Goal: Communication & Community: Answer question/provide support

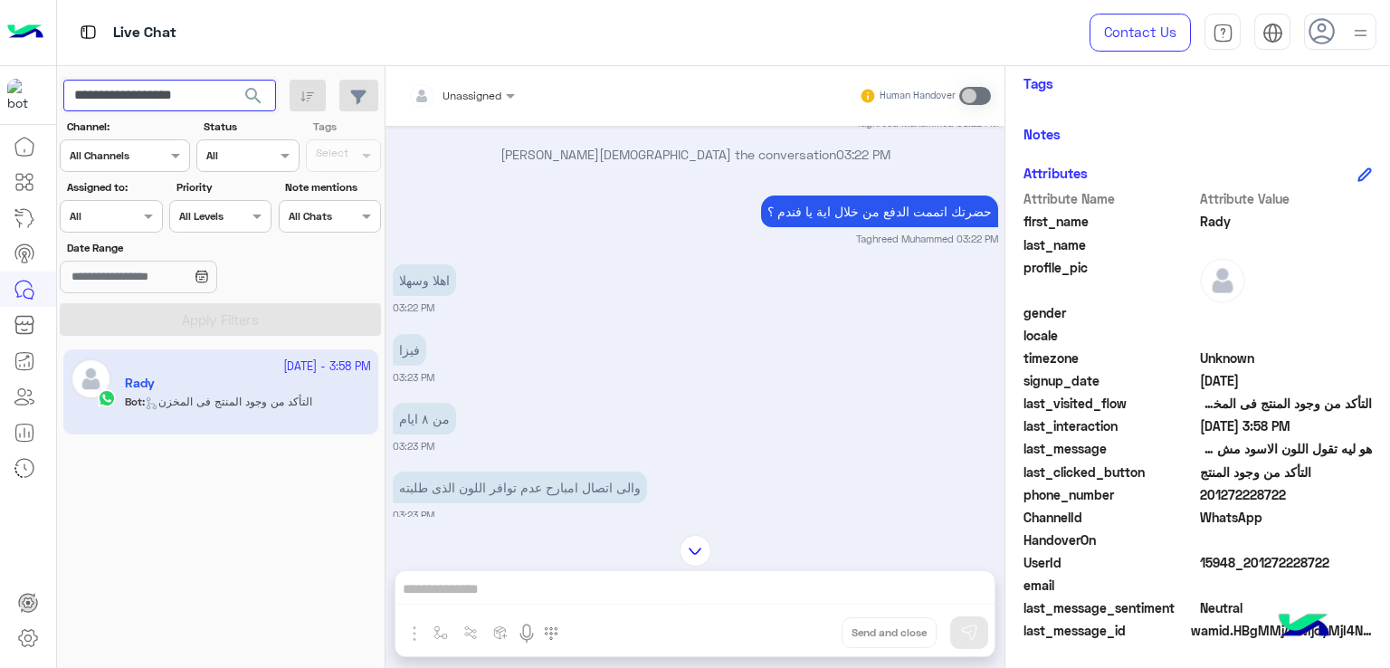
scroll to position [1642, 0]
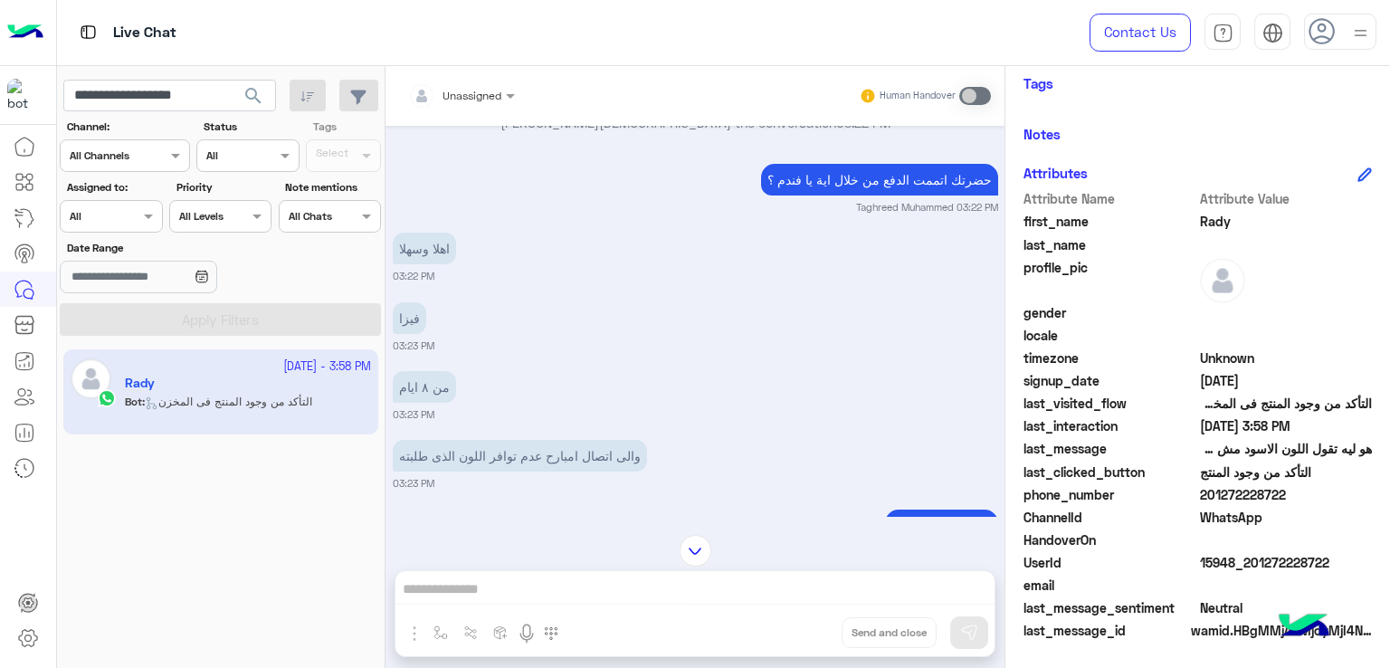
drag, startPoint x: 1326, startPoint y: 562, endPoint x: 1251, endPoint y: 569, distance: 75.5
click at [1251, 569] on span "15948_201272228722" at bounding box center [1286, 562] width 173 height 19
copy span "01272228722"
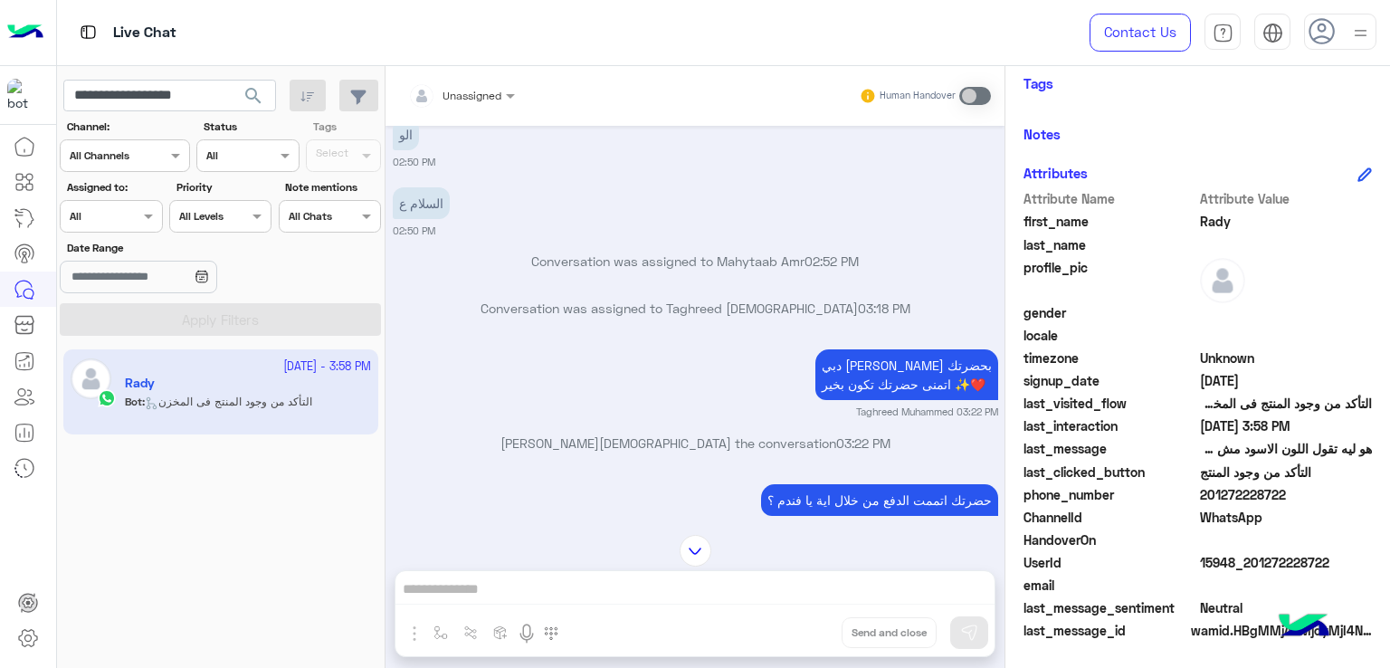
scroll to position [1280, 0]
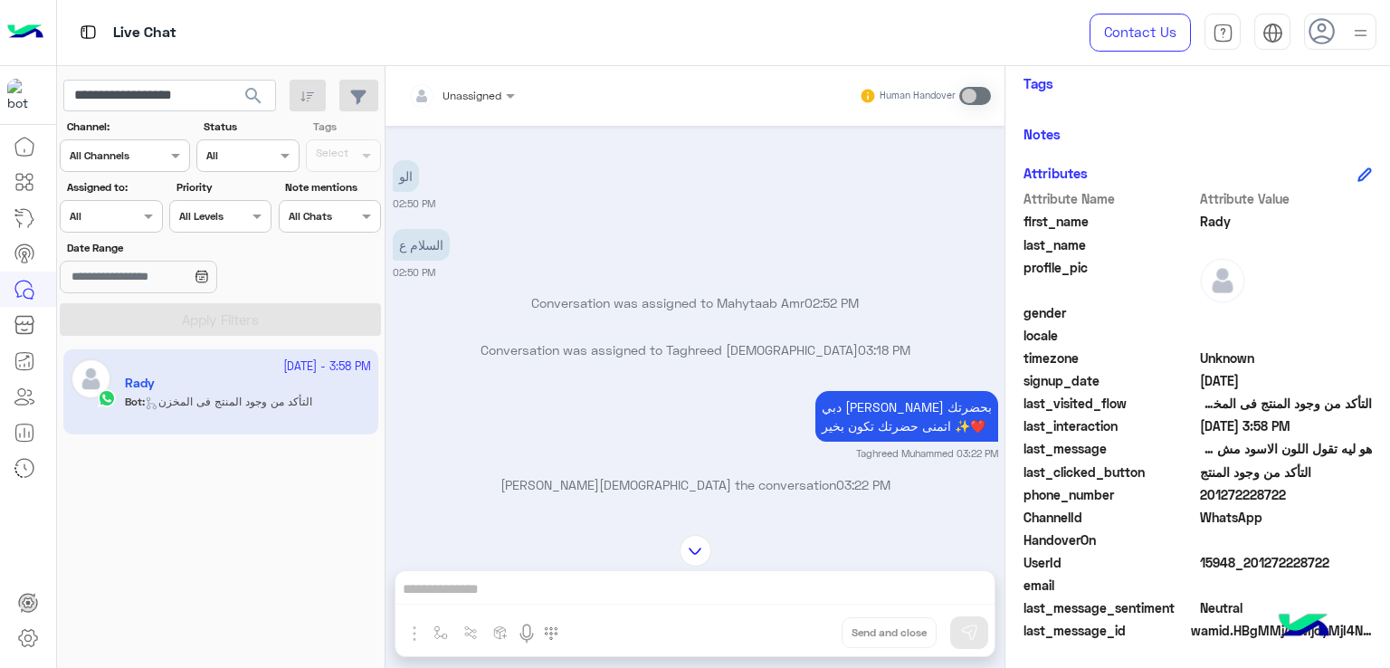
click at [411, 239] on p "السلام ع" at bounding box center [421, 245] width 57 height 32
click at [429, 229] on p "السلام ع" at bounding box center [421, 245] width 57 height 32
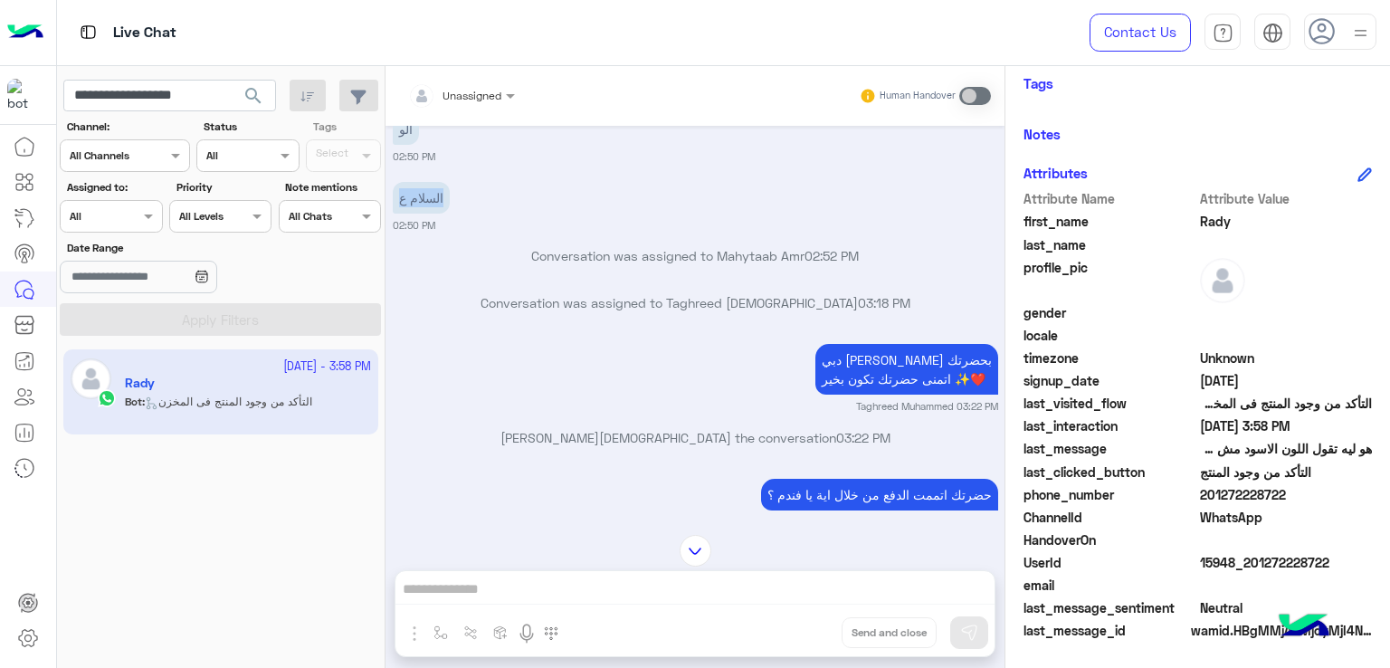
scroll to position [1371, 0]
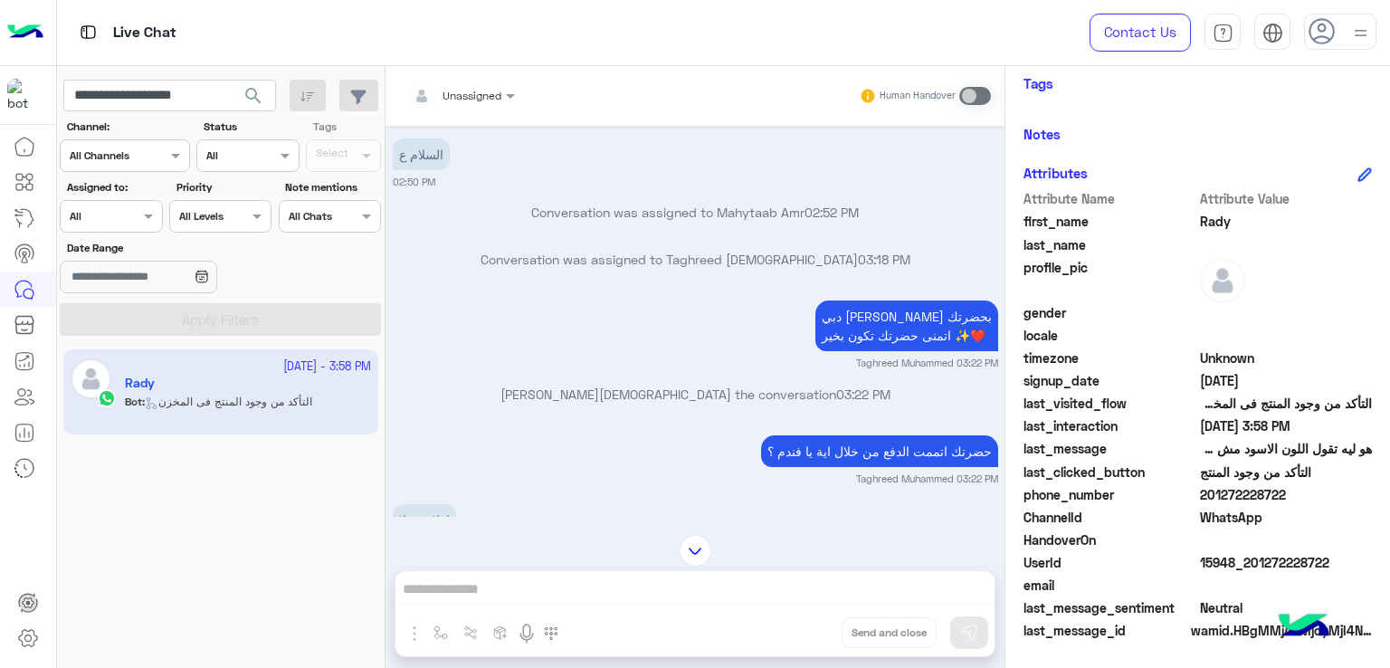
click at [893, 301] on p "دبي فون [PERSON_NAME] اهلا بحضرتك اتمنى حضرتك تكون بخير ✨❤️" at bounding box center [907, 326] width 183 height 51
click at [848, 435] on p "حضرتك اتممت الدفع من خلال اية يا فندم ؟" at bounding box center [879, 451] width 237 height 32
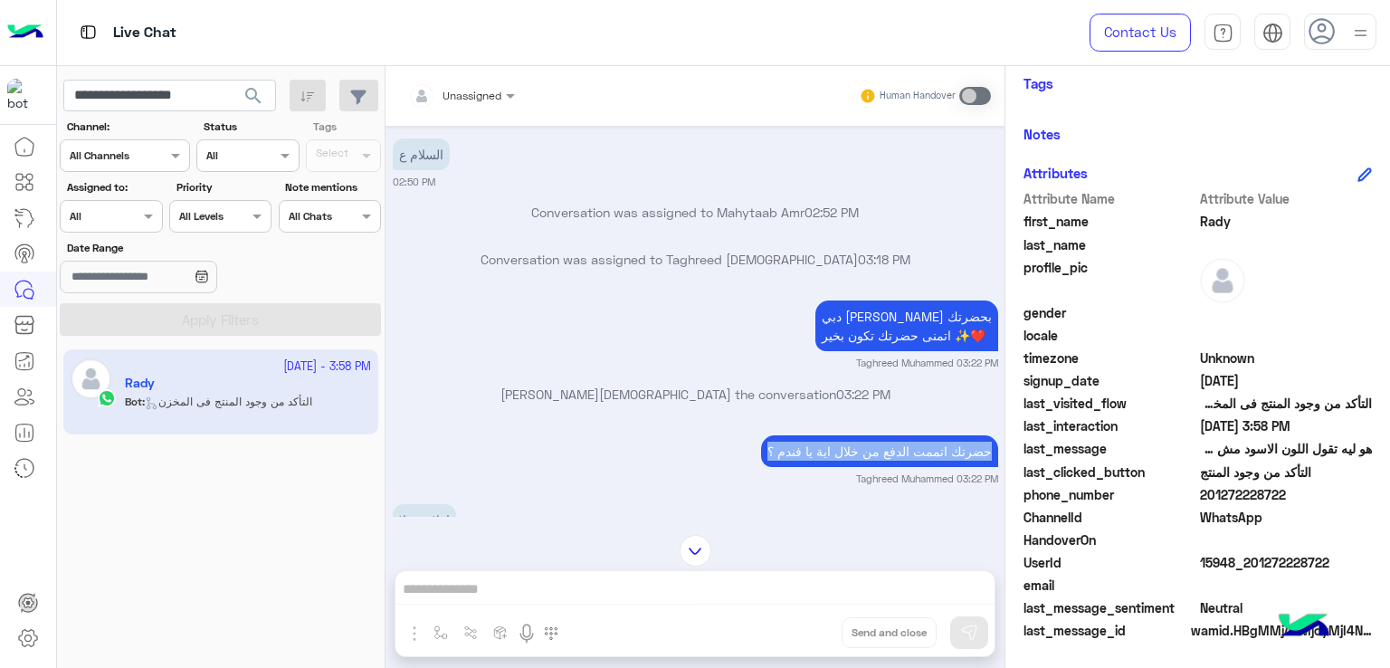
click at [848, 435] on p "حضرتك اتممت الدفع من خلال اية يا فندم ؟" at bounding box center [879, 451] width 237 height 32
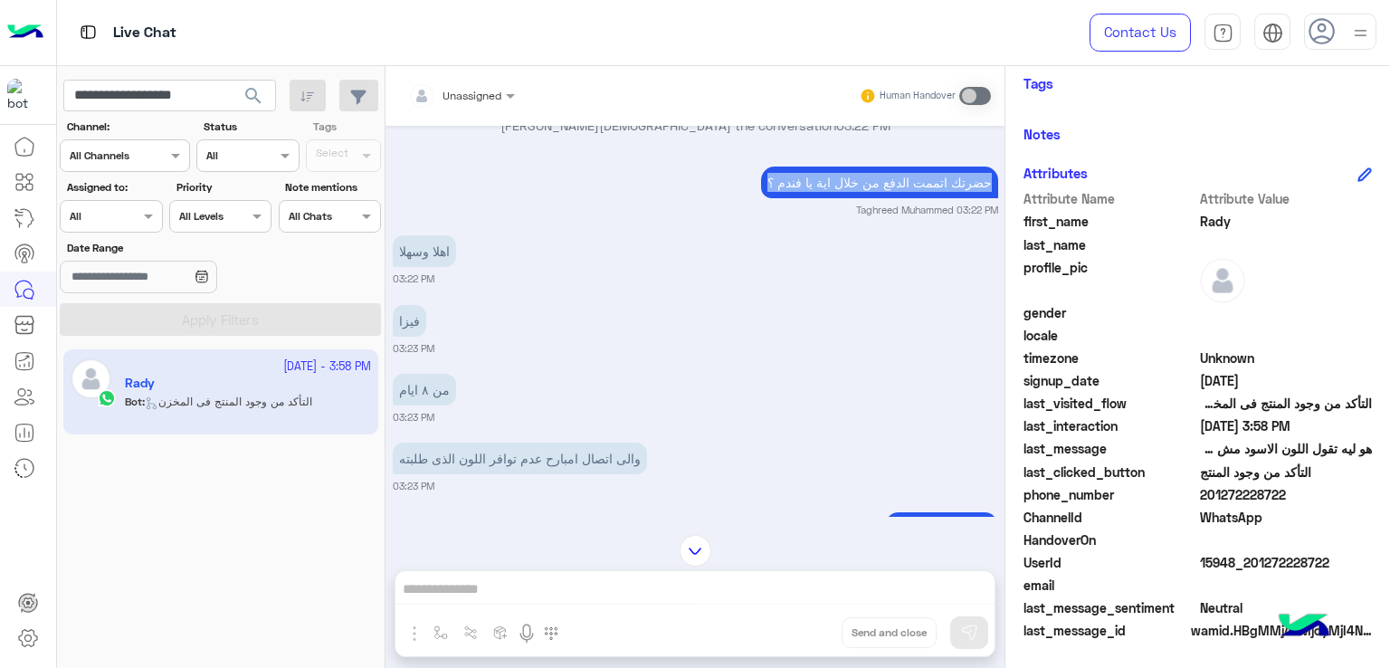
scroll to position [1642, 0]
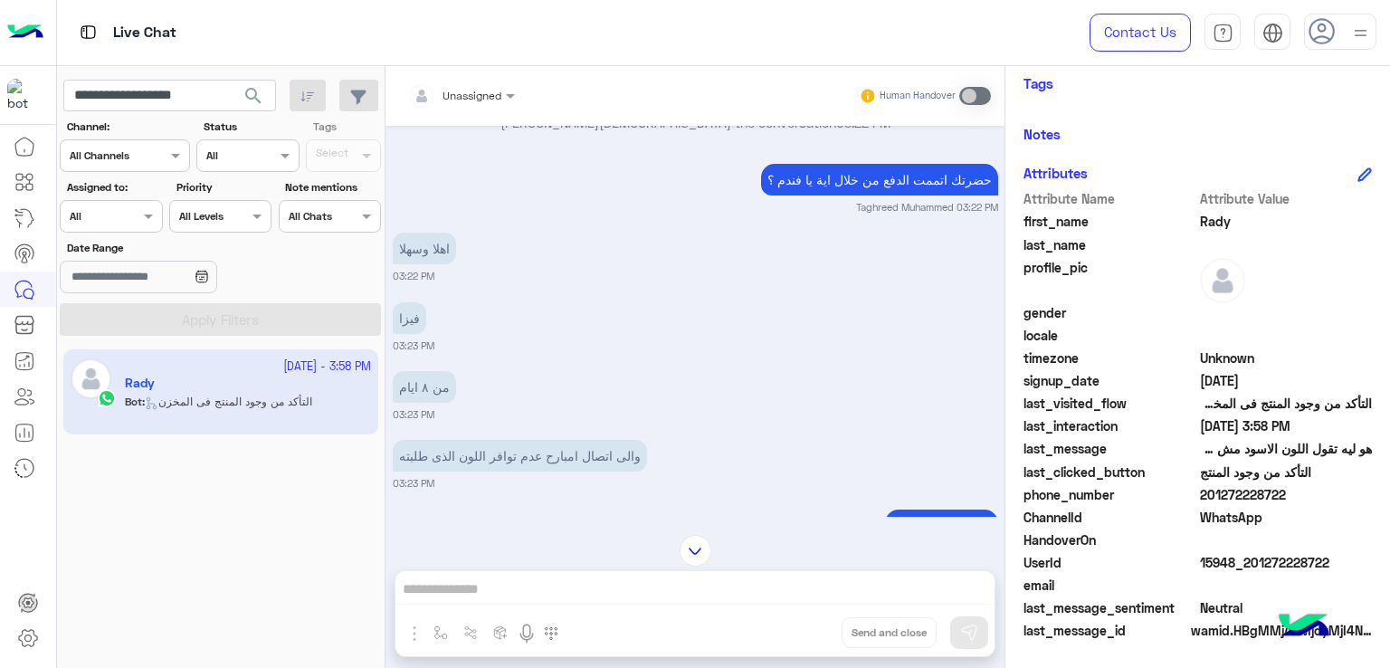
click at [415, 312] on p "فيزا" at bounding box center [409, 318] width 33 height 32
click at [414, 312] on p "فيزا" at bounding box center [409, 318] width 33 height 32
click at [423, 371] on p "من ٨ ايام" at bounding box center [424, 387] width 63 height 32
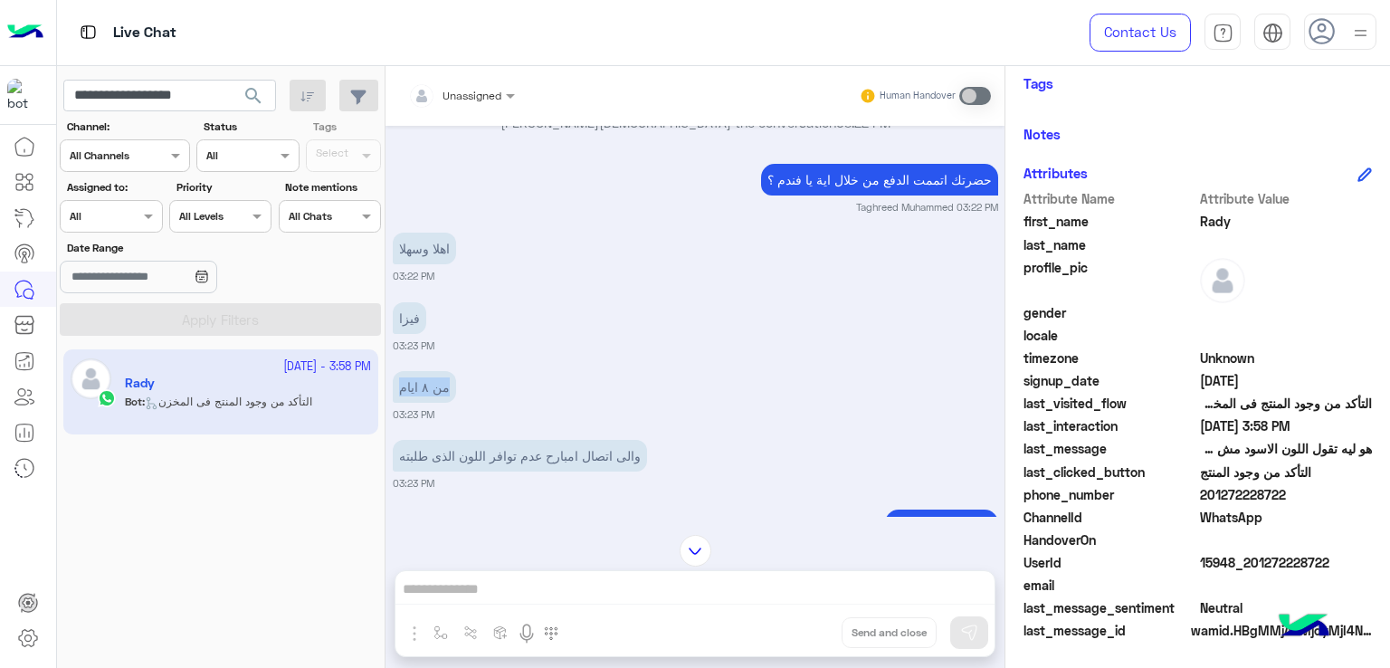
click at [423, 371] on p "من ٨ ايام" at bounding box center [424, 387] width 63 height 32
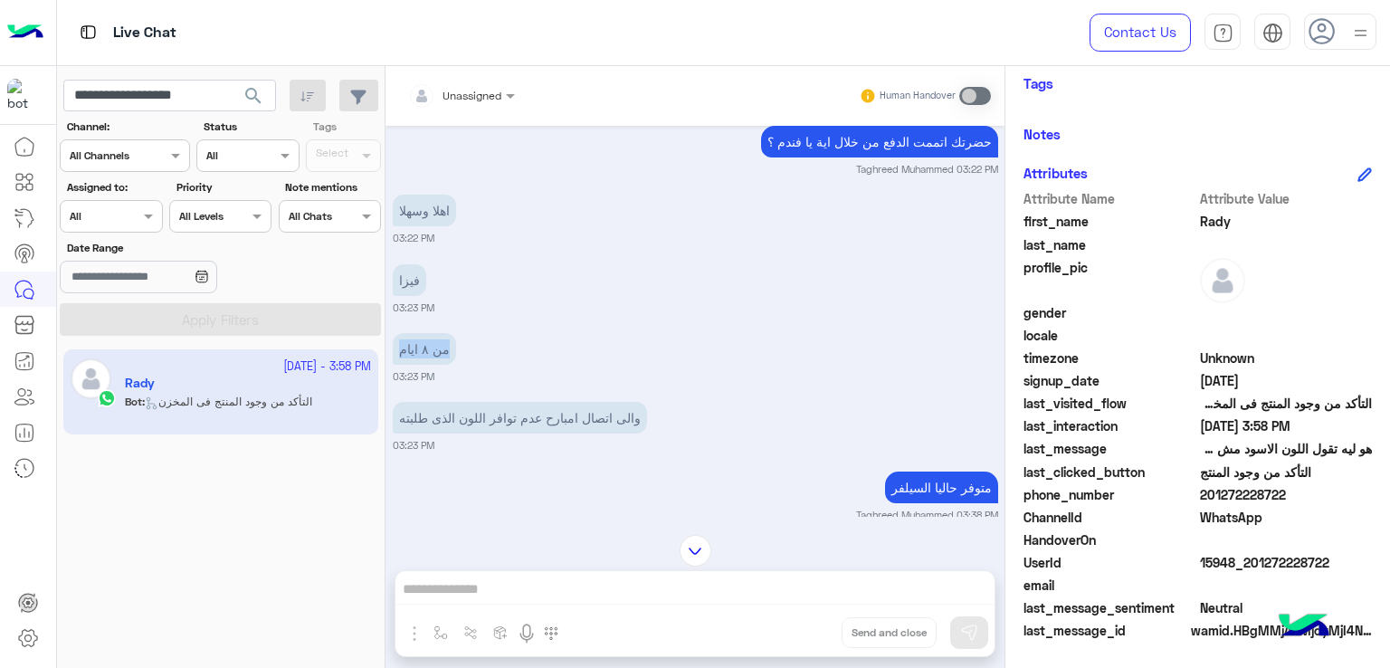
scroll to position [1733, 0]
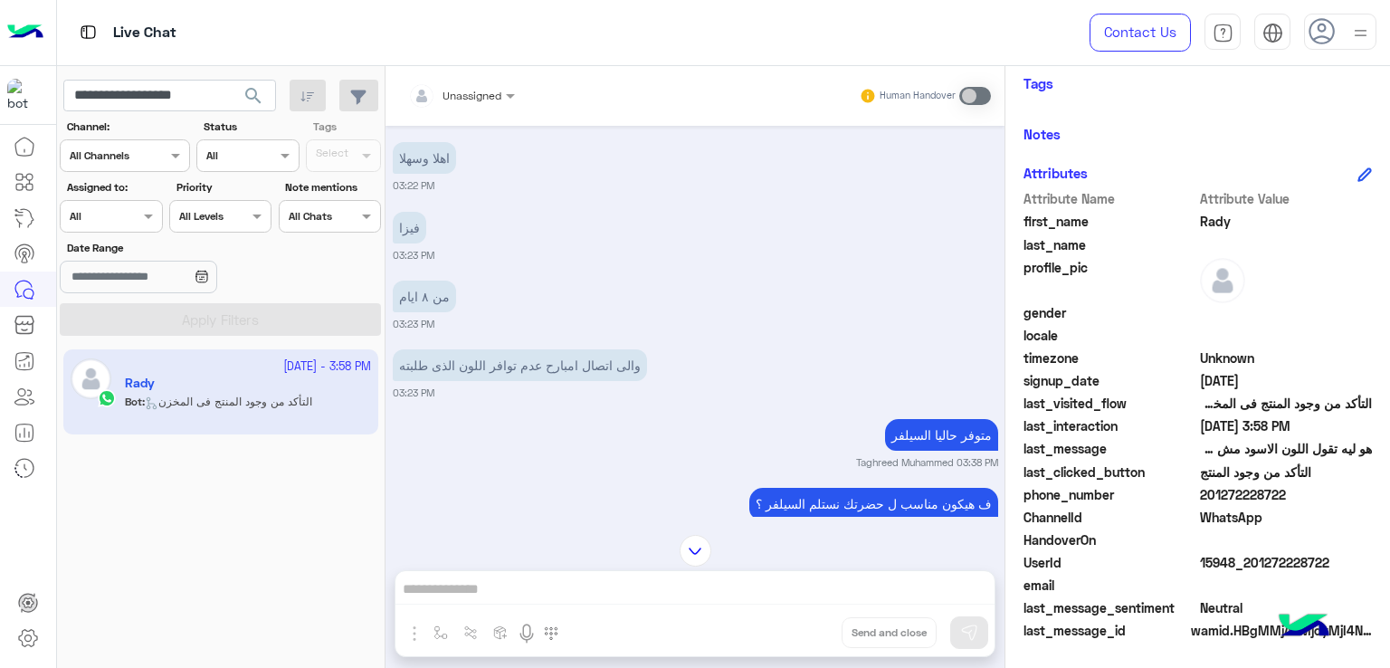
drag, startPoint x: 563, startPoint y: 345, endPoint x: 598, endPoint y: 374, distance: 45.7
click at [598, 386] on small "03:23 PM" at bounding box center [696, 393] width 606 height 14
click at [554, 350] on p "والى اتصال امبارح عدم توافر اللون الذى طلبته" at bounding box center [520, 365] width 254 height 32
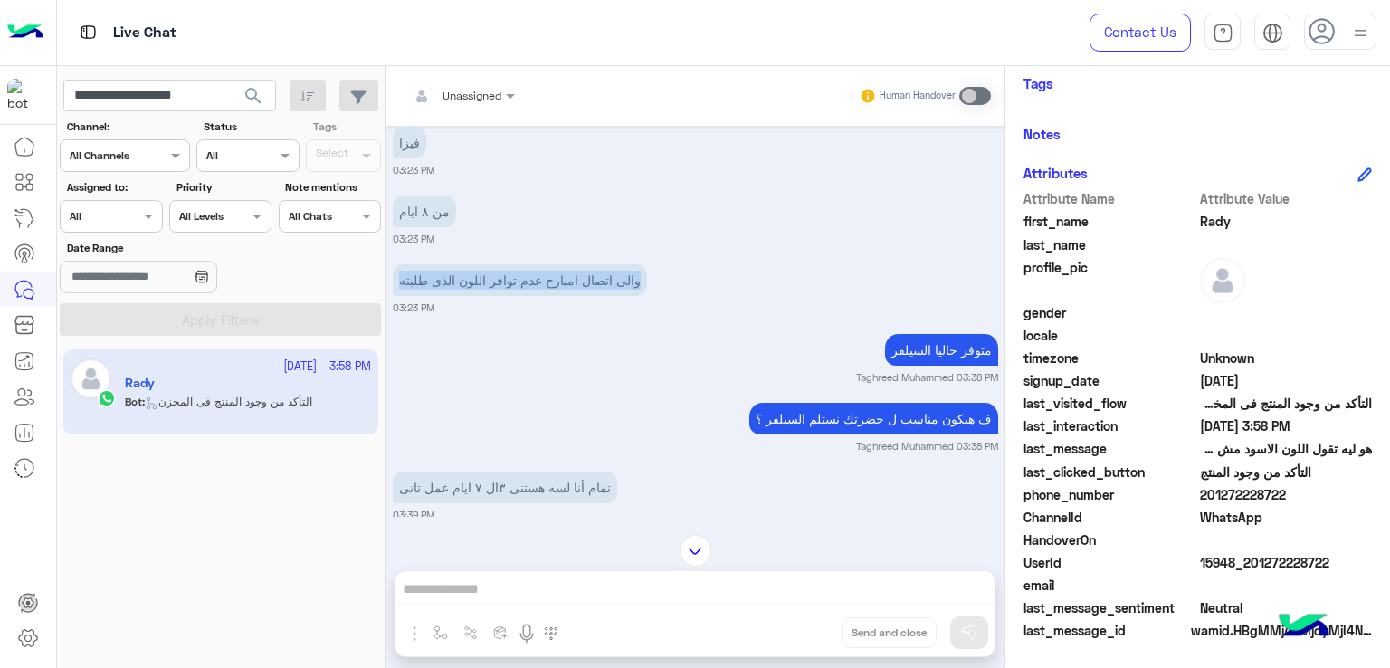
scroll to position [1914, 0]
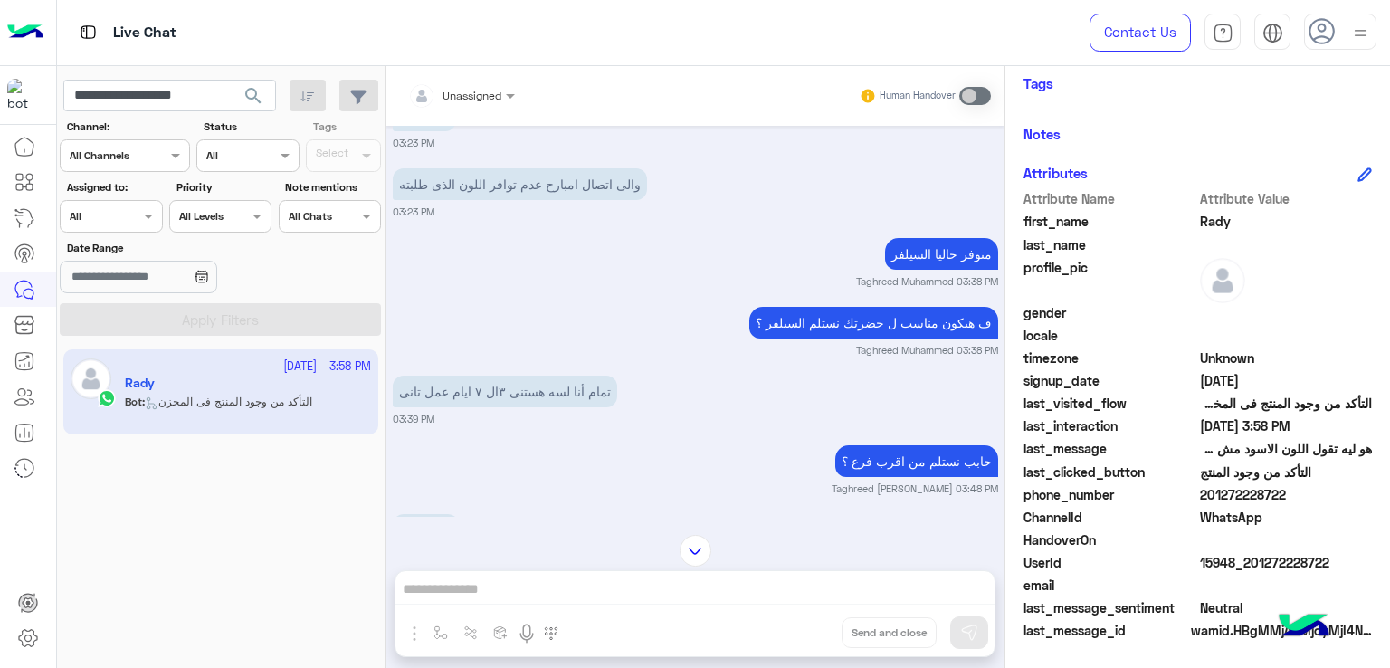
click at [951, 238] on p "متوفر حاليا السيلفر" at bounding box center [941, 254] width 113 height 32
click at [916, 307] on p "ف هيكون مناسب ل حضرتك نستلم السيلفر ؟" at bounding box center [874, 323] width 249 height 32
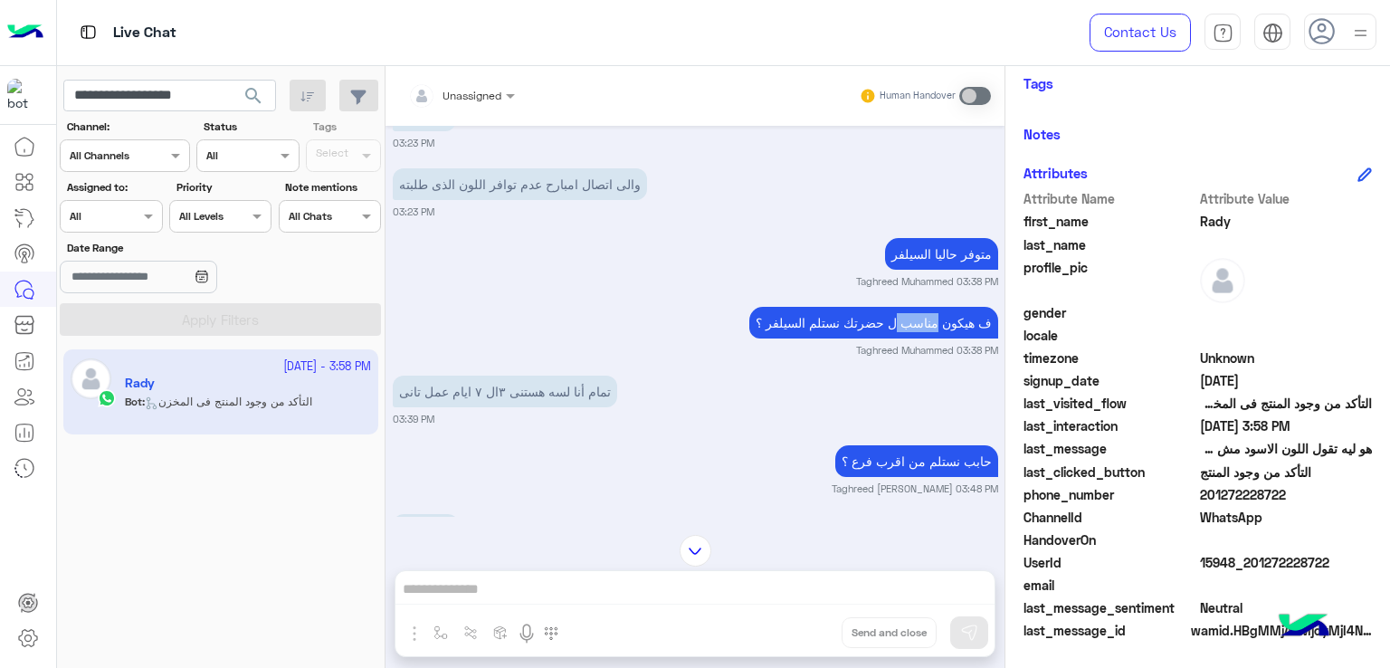
click at [916, 307] on p "ف هيكون مناسب ل حضرتك نستلم السيلفر ؟" at bounding box center [874, 323] width 249 height 32
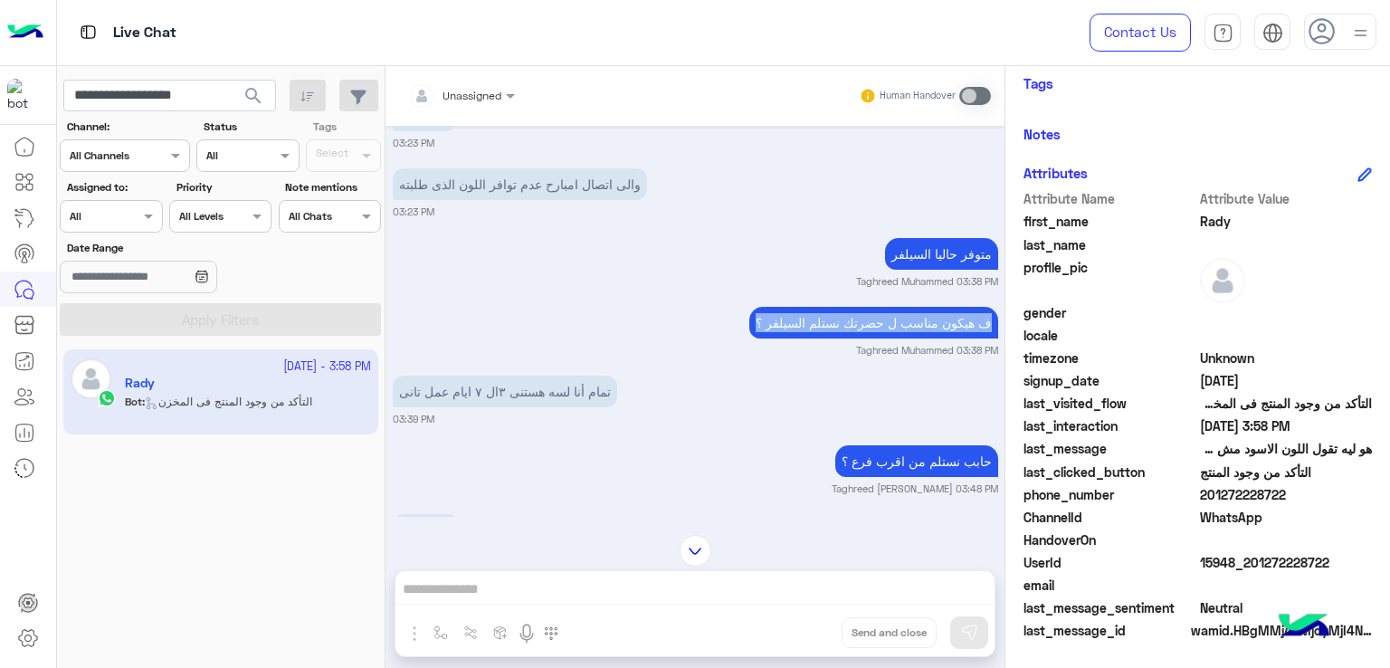
click at [916, 307] on p "ف هيكون مناسب ل حضرتك نستلم السيلفر ؟" at bounding box center [874, 323] width 249 height 32
click at [540, 376] on p "تمام أنا لسه هستنى ٣ال ٧ ايام عمل تانى" at bounding box center [505, 392] width 225 height 32
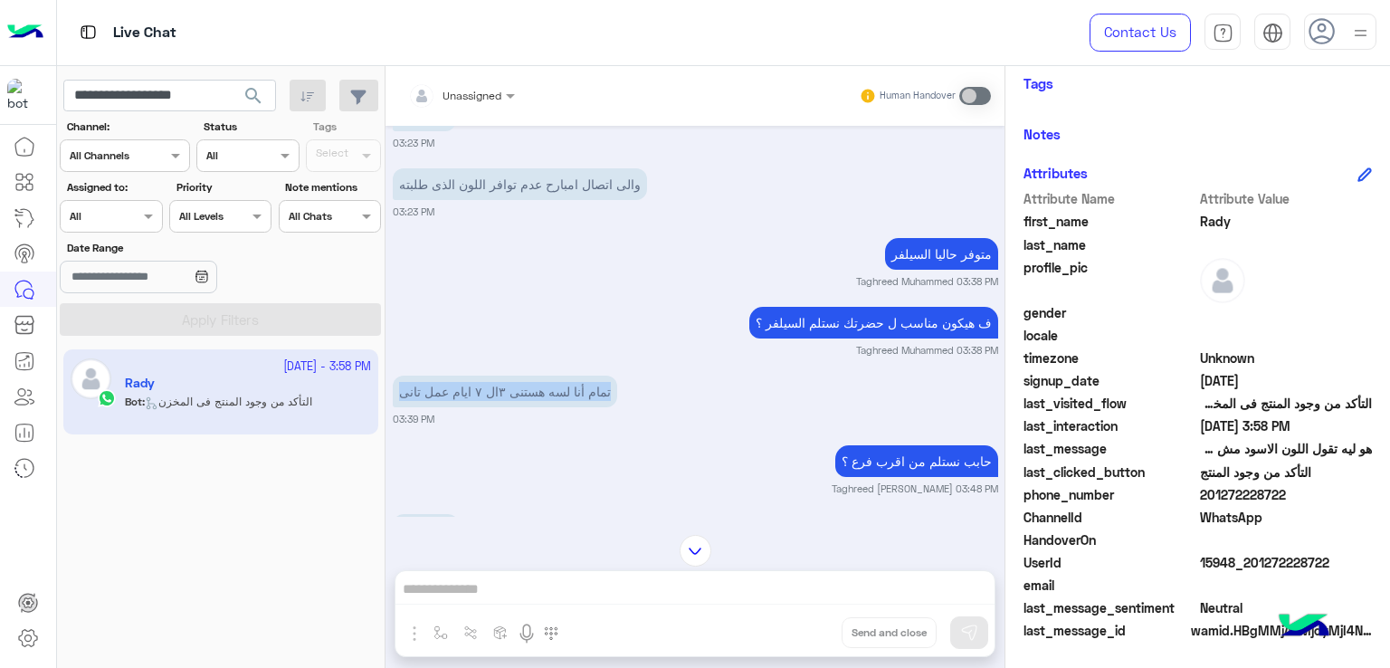
click at [540, 376] on p "تمام أنا لسه هستنى ٣ال ٧ ايام عمل تانى" at bounding box center [505, 392] width 225 height 32
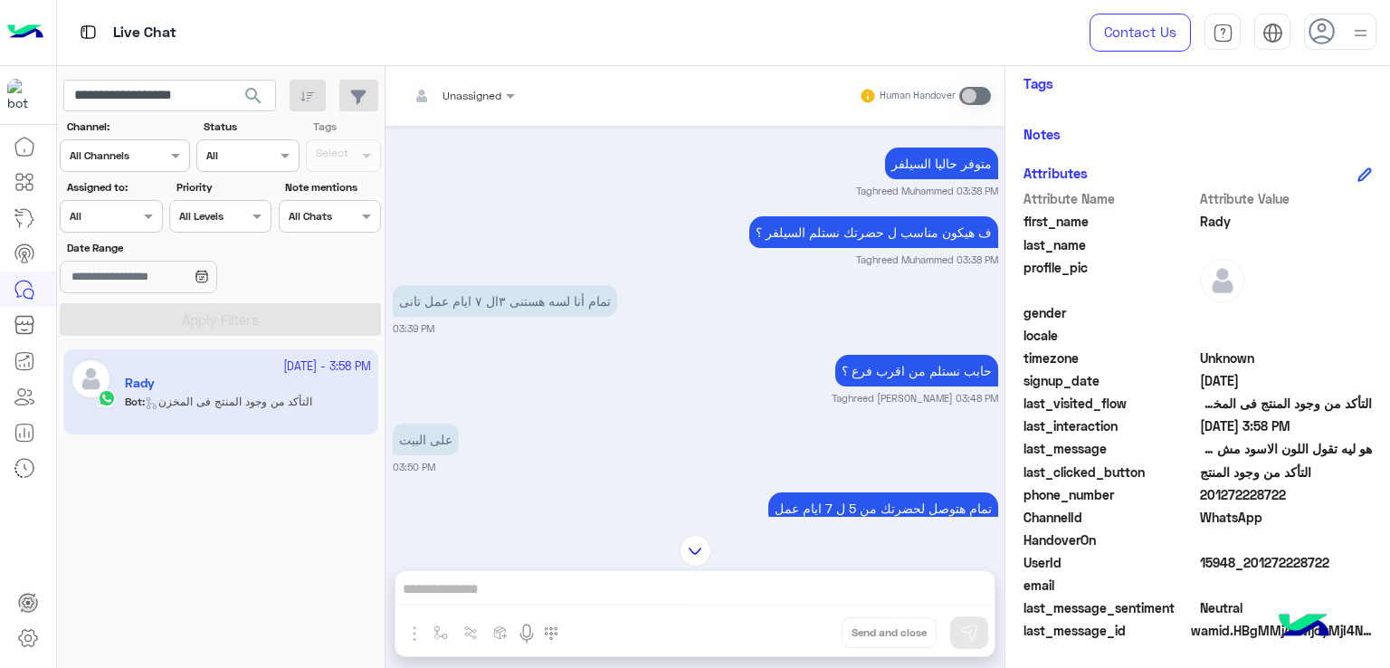
click at [908, 358] on p "حابب نستلم من اقرب فرع ؟" at bounding box center [917, 371] width 163 height 32
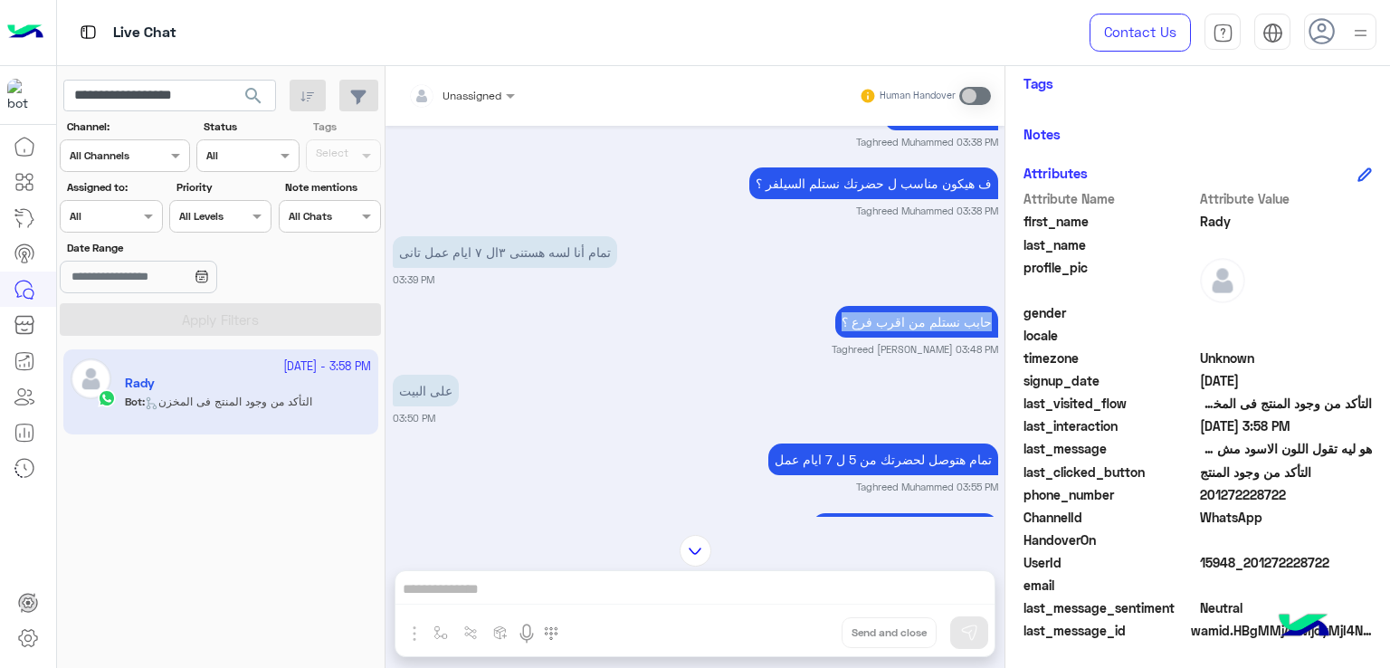
scroll to position [2095, 0]
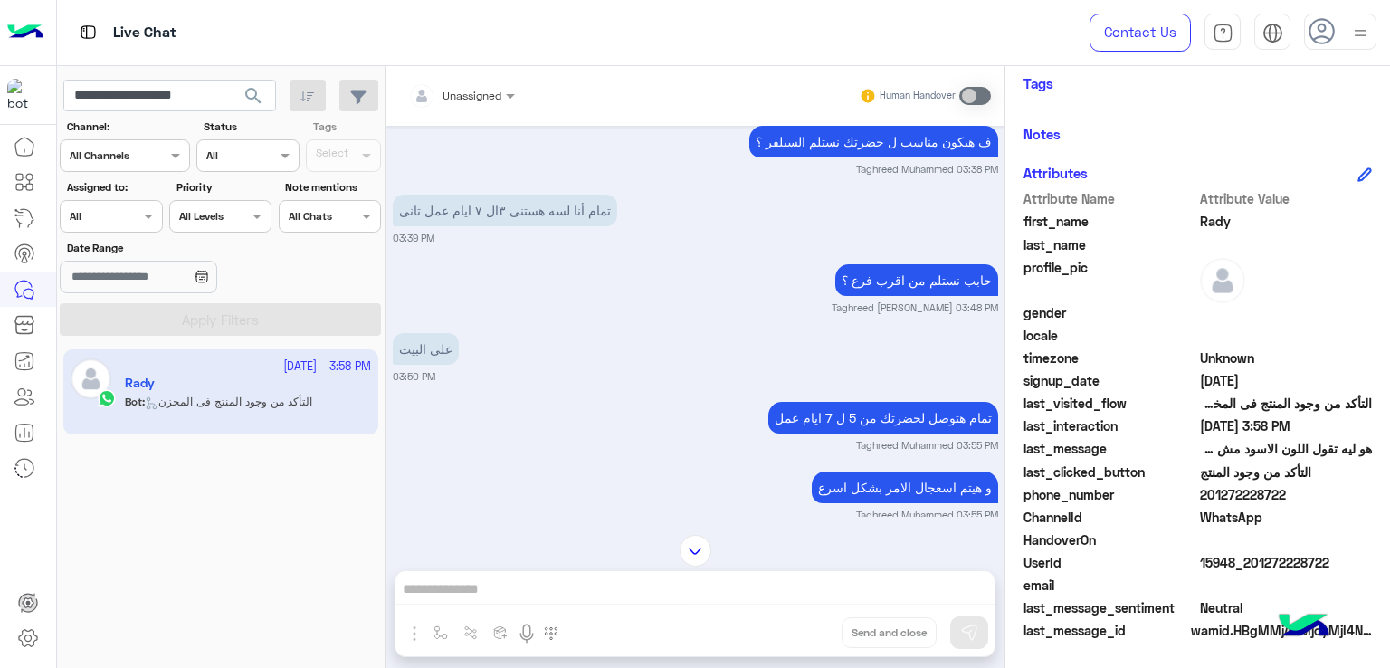
click at [438, 333] on p "على البيت" at bounding box center [426, 349] width 66 height 32
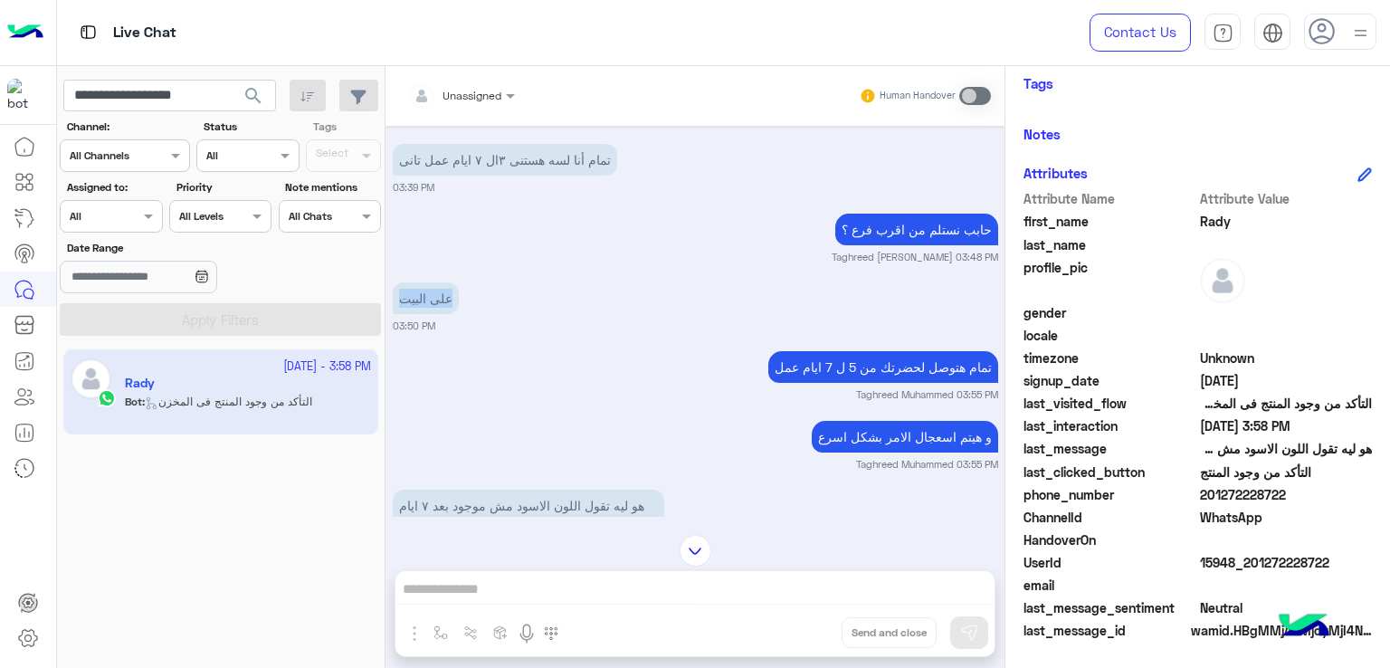
scroll to position [2185, 0]
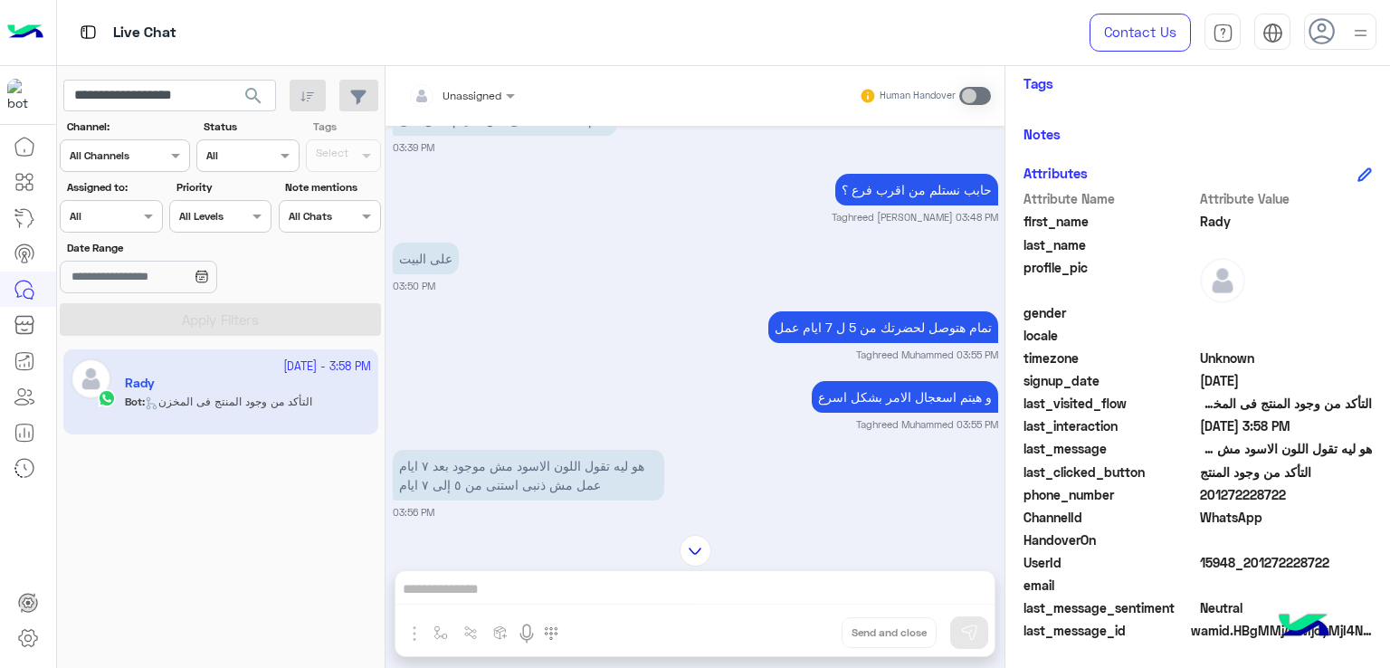
click at [914, 311] on p "تمام هتوصل لحضرتك من 5 ل 7 ايام عمل" at bounding box center [884, 327] width 230 height 32
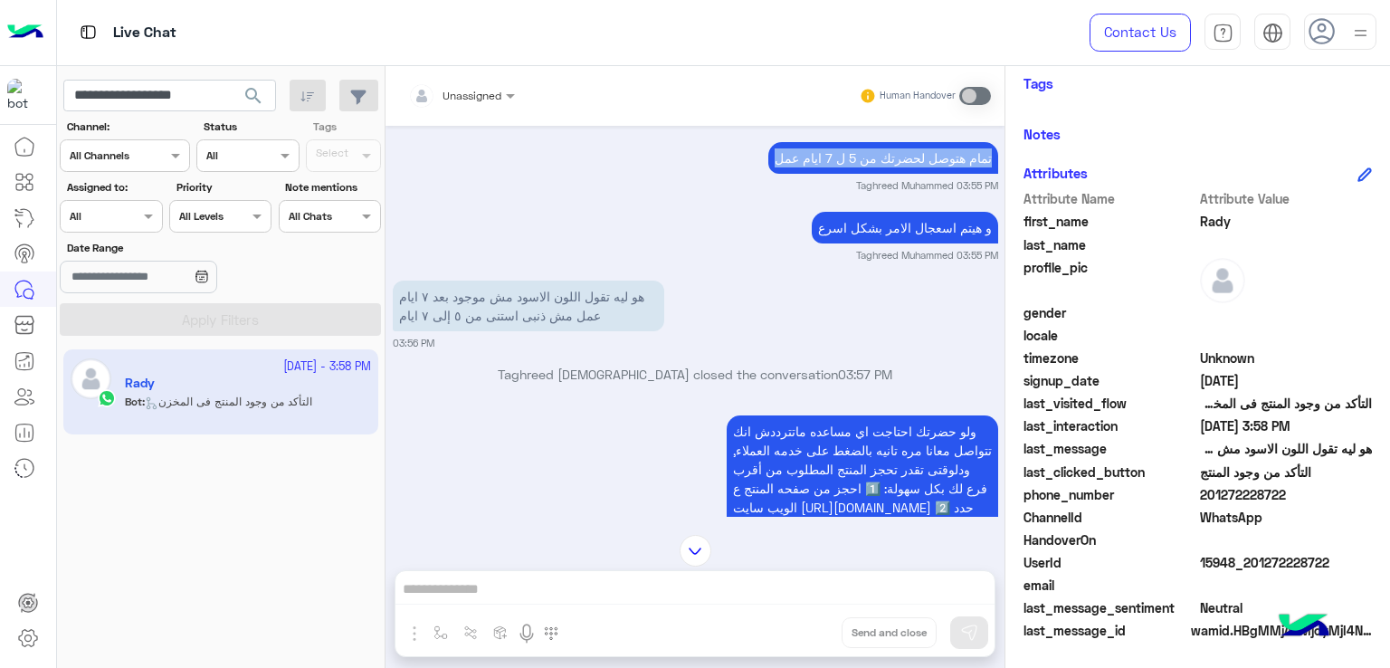
scroll to position [2366, 0]
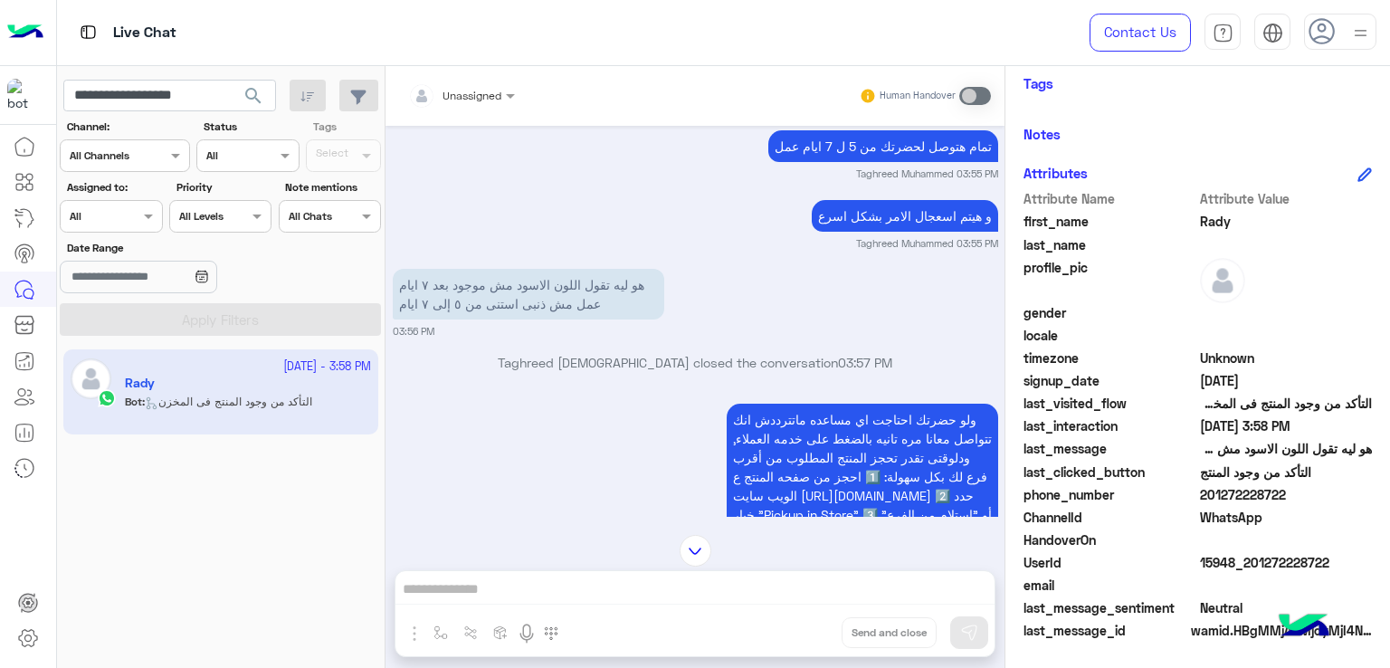
click at [894, 200] on p "و هيتم اسعجال الامر بشكل اسرع" at bounding box center [905, 216] width 186 height 32
drag, startPoint x: 1331, startPoint y: 562, endPoint x: 1249, endPoint y: 559, distance: 81.6
click at [1249, 559] on span "15948_201272228722" at bounding box center [1286, 562] width 173 height 19
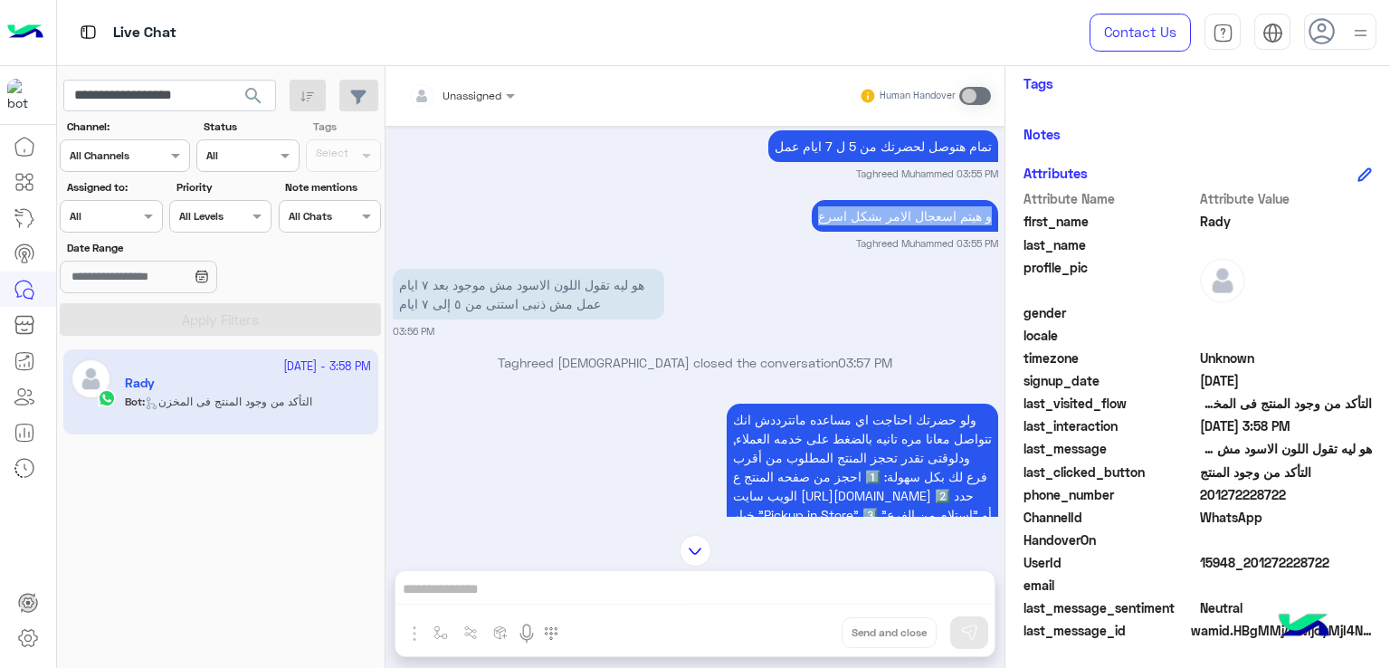
copy span "01272228722"
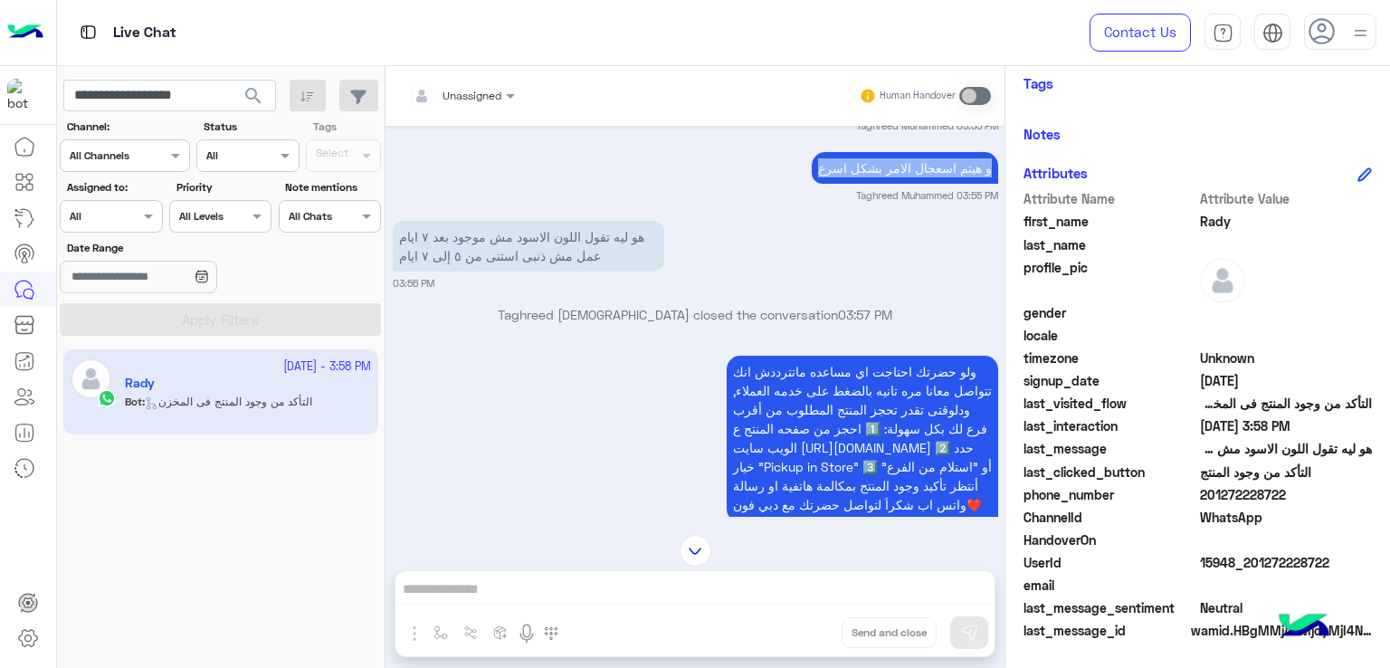
scroll to position [2457, 0]
